Goal: Information Seeking & Learning: Find specific fact

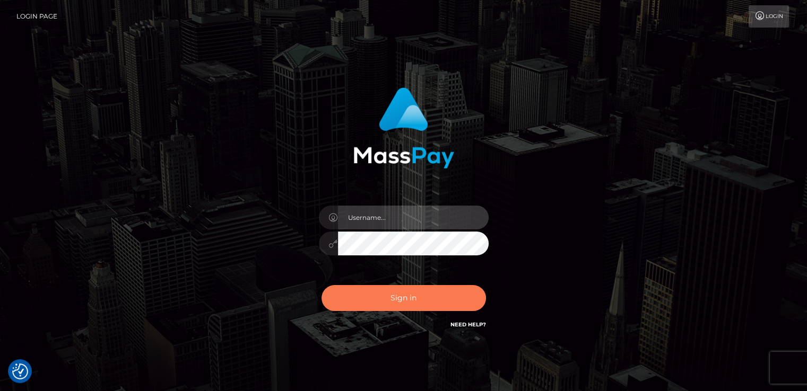
type input "nt.es"
click at [364, 308] on button "Sign in" at bounding box center [403, 298] width 164 height 26
type input "nt.es"
click at [368, 300] on button "Sign in" at bounding box center [403, 298] width 164 height 26
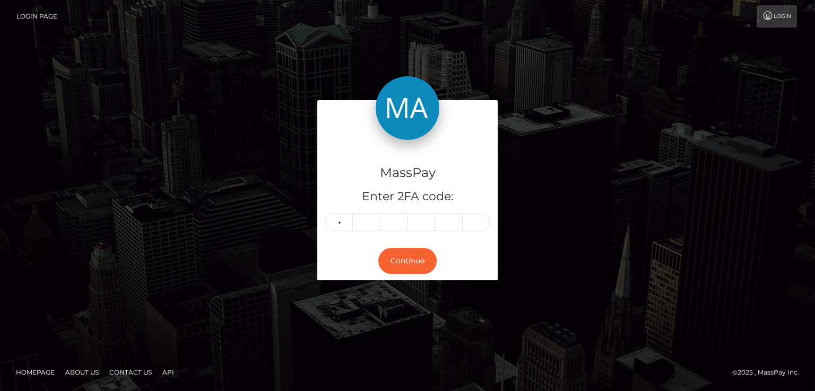
type input "5"
type input "7"
type input "6"
type input "7"
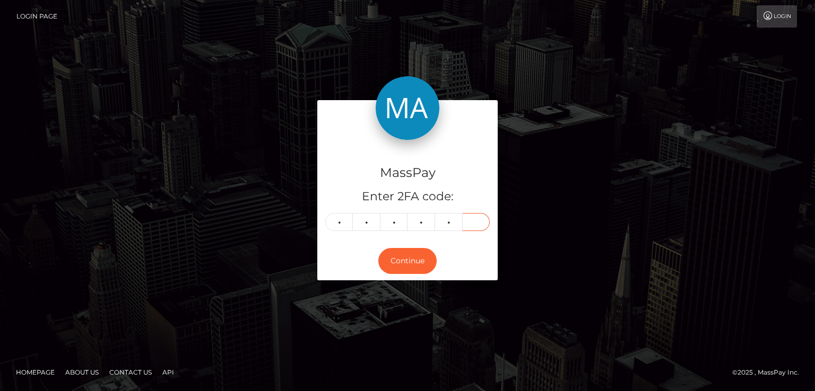
type input "6"
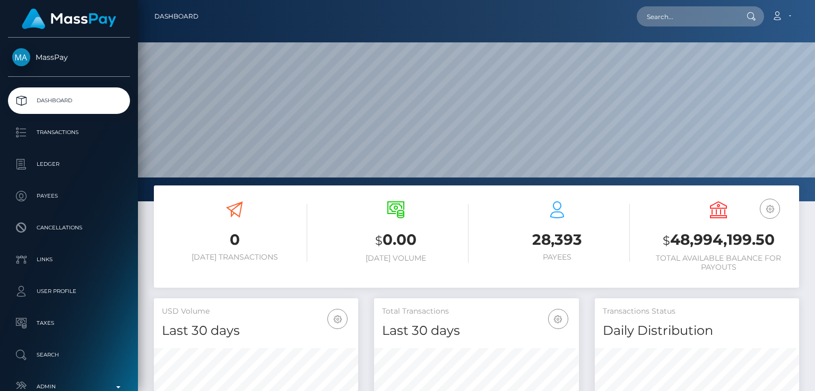
scroll to position [188, 204]
click at [723, 28] on nav "Dashboard Loading... Loading... Account Edit Profile" at bounding box center [476, 16] width 677 height 33
click at [715, 15] on input "text" at bounding box center [686, 16] width 100 height 20
paste input "[EMAIL_ADDRESS][DOMAIN_NAME]"
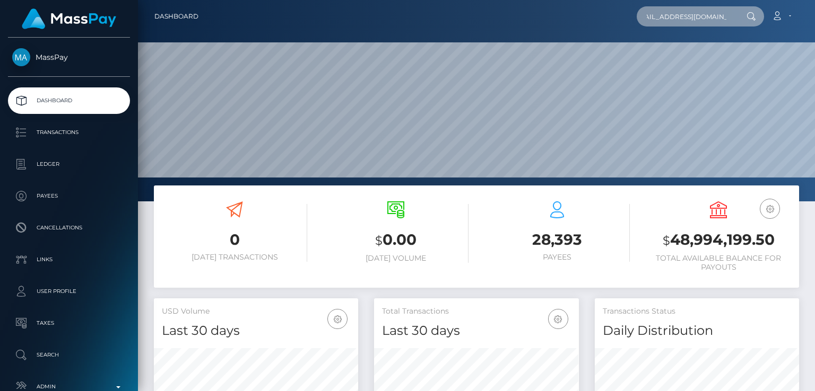
type input "[EMAIL_ADDRESS][DOMAIN_NAME]"
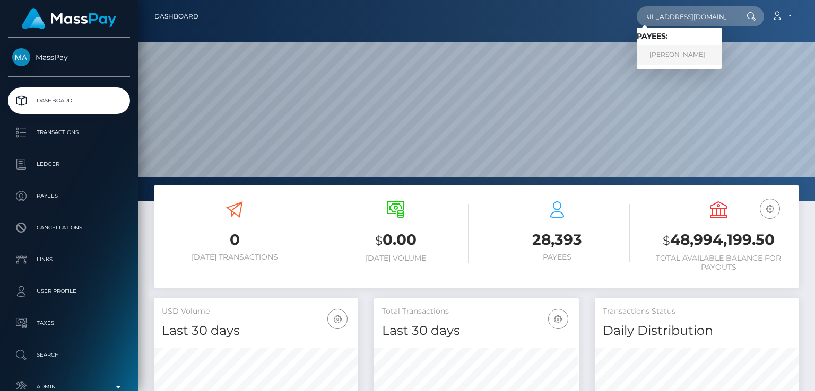
scroll to position [0, 0]
click at [675, 54] on link "[PERSON_NAME]" at bounding box center [678, 55] width 85 height 20
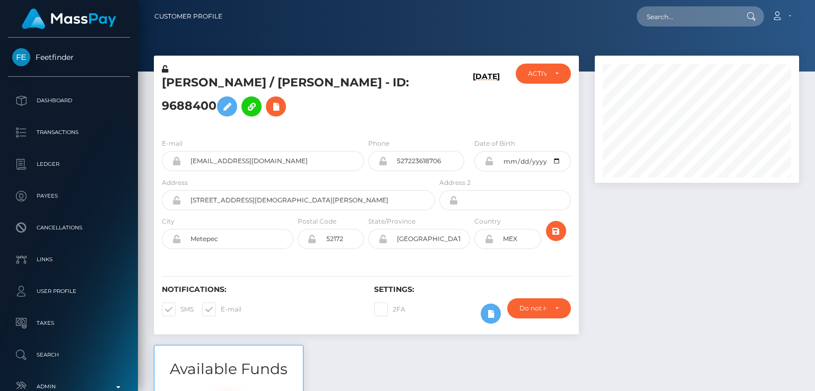
scroll to position [127, 204]
click at [233, 84] on h5 "[PERSON_NAME] / [PERSON_NAME] - ID: 9688400" at bounding box center [295, 98] width 267 height 47
copy h5 "[PERSON_NAME]"
click at [290, 281] on div "Notifications: SMS E-mail Settings: 2FA" at bounding box center [366, 297] width 425 height 75
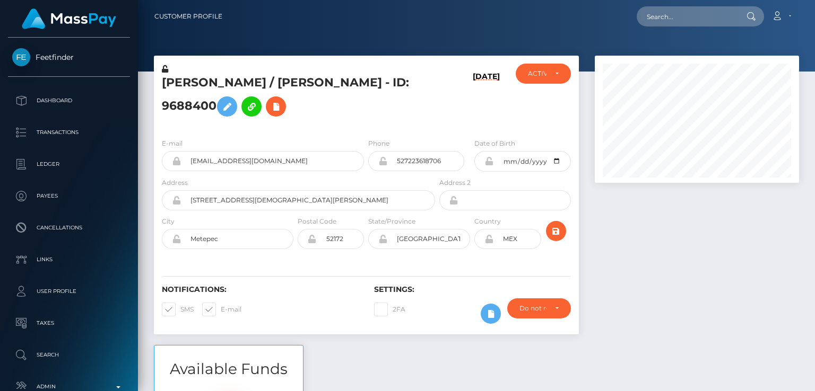
click at [327, 253] on div "Postal Code 52172" at bounding box center [330, 235] width 71 height 39
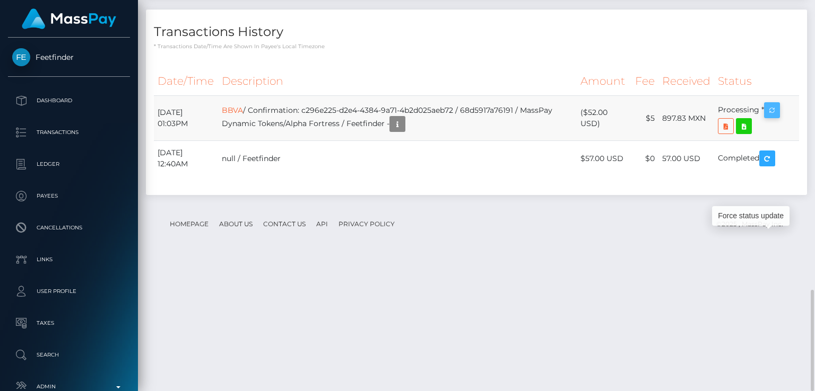
click at [778, 117] on icon "button" at bounding box center [771, 110] width 13 height 13
click at [756, 216] on div "Force status update" at bounding box center [750, 216] width 77 height 20
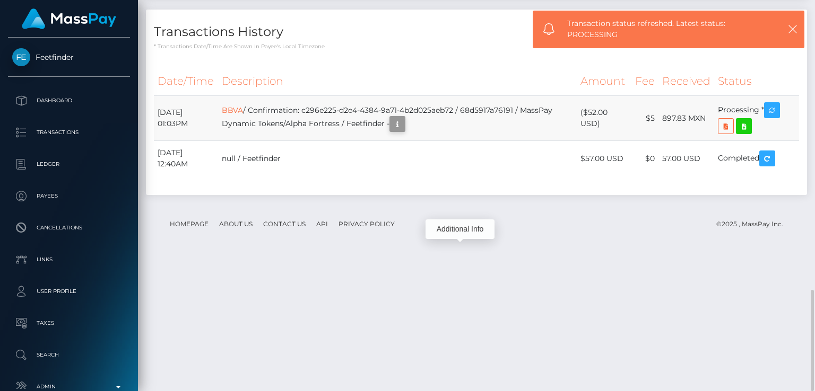
click at [404, 131] on icon "button" at bounding box center [397, 124] width 13 height 13
click at [463, 232] on div "Additional Info" at bounding box center [459, 230] width 69 height 20
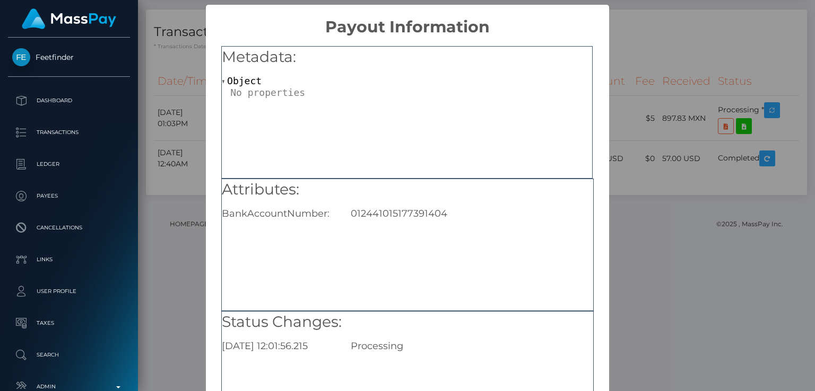
click at [421, 216] on div "012441015177391404" at bounding box center [472, 214] width 258 height 12
copy div "012441015177391404"
